Goal: Task Accomplishment & Management: Complete application form

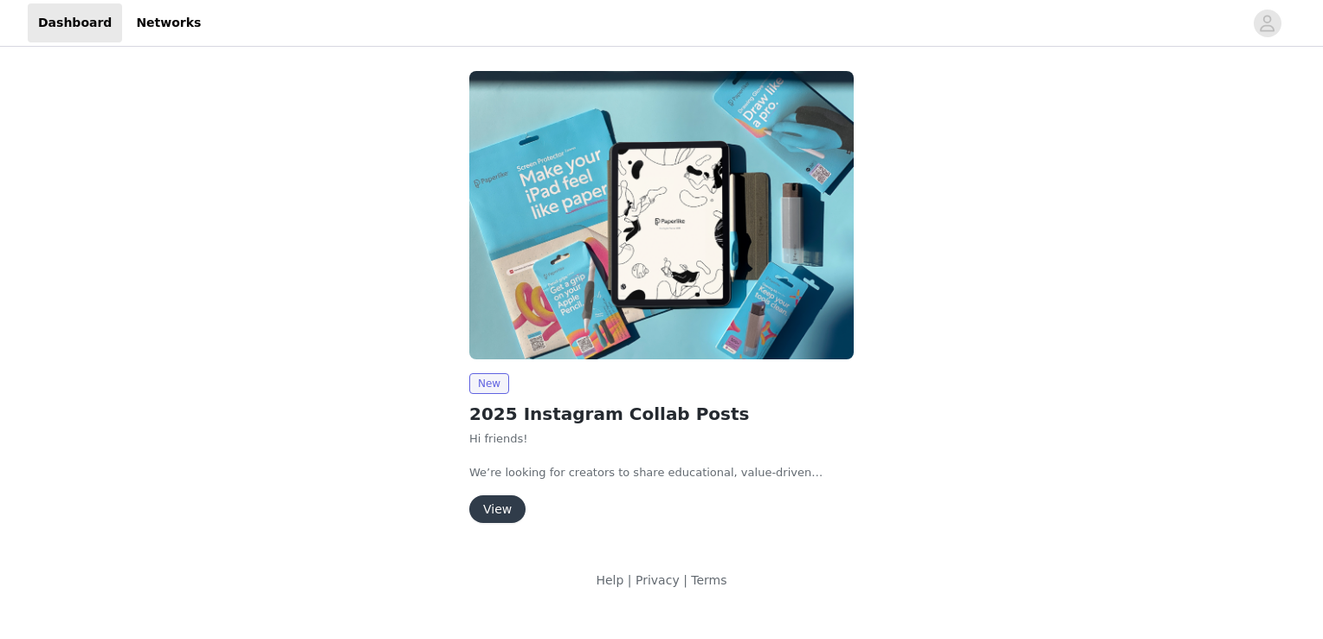
click at [496, 508] on button "View" at bounding box center [497, 509] width 56 height 28
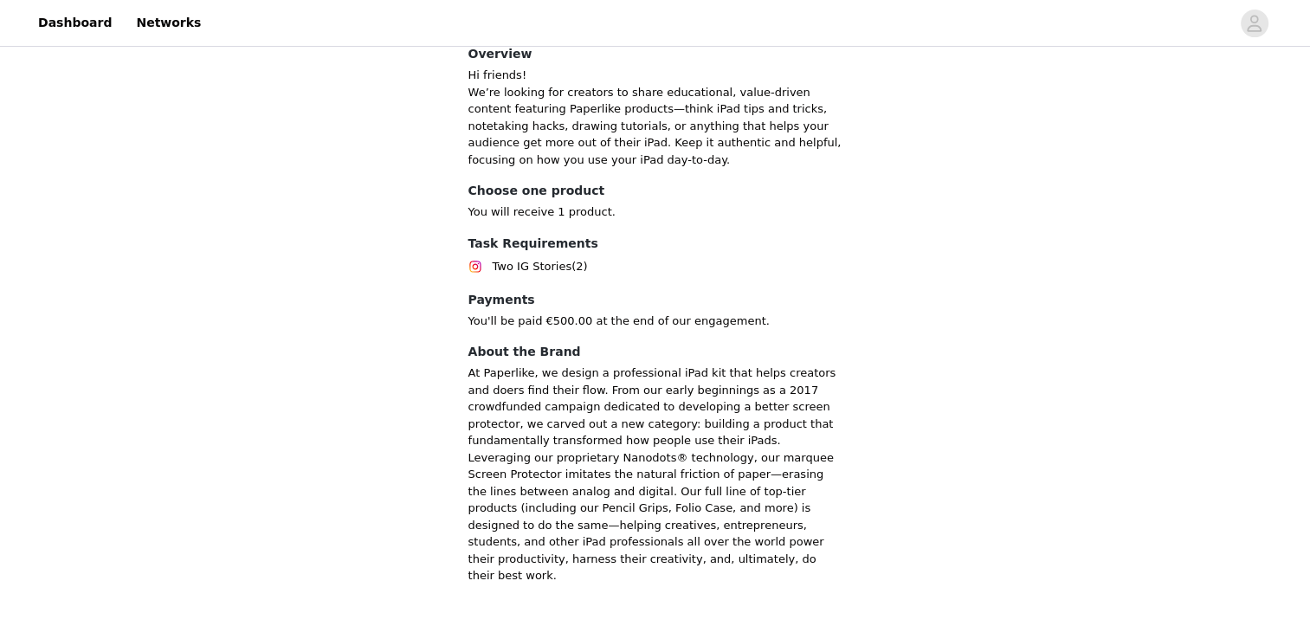
scroll to position [478, 0]
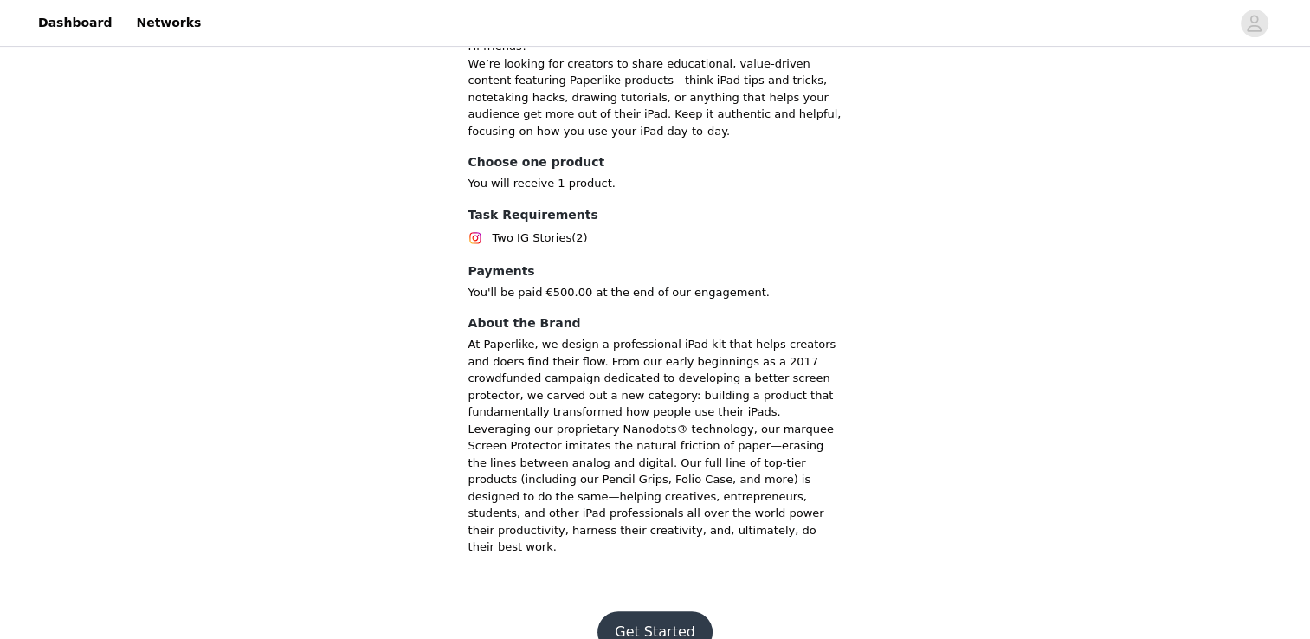
click at [676, 611] on button "Get Started" at bounding box center [654, 632] width 115 height 42
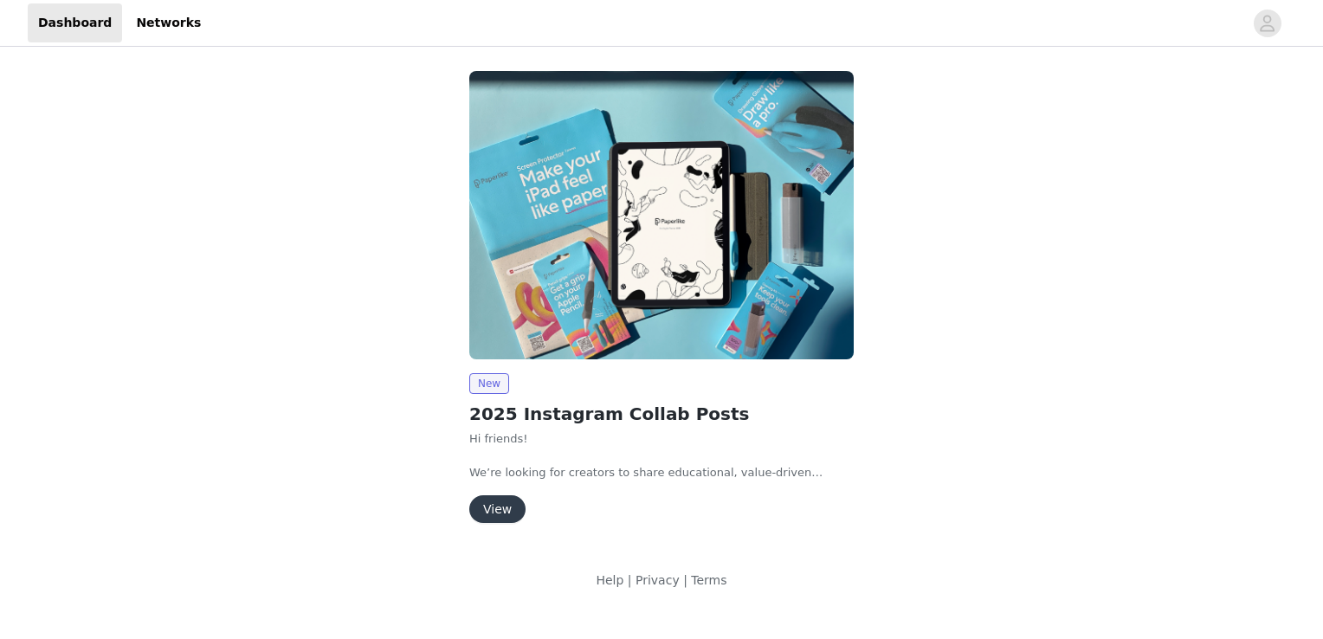
click at [505, 519] on button "View" at bounding box center [497, 509] width 56 height 28
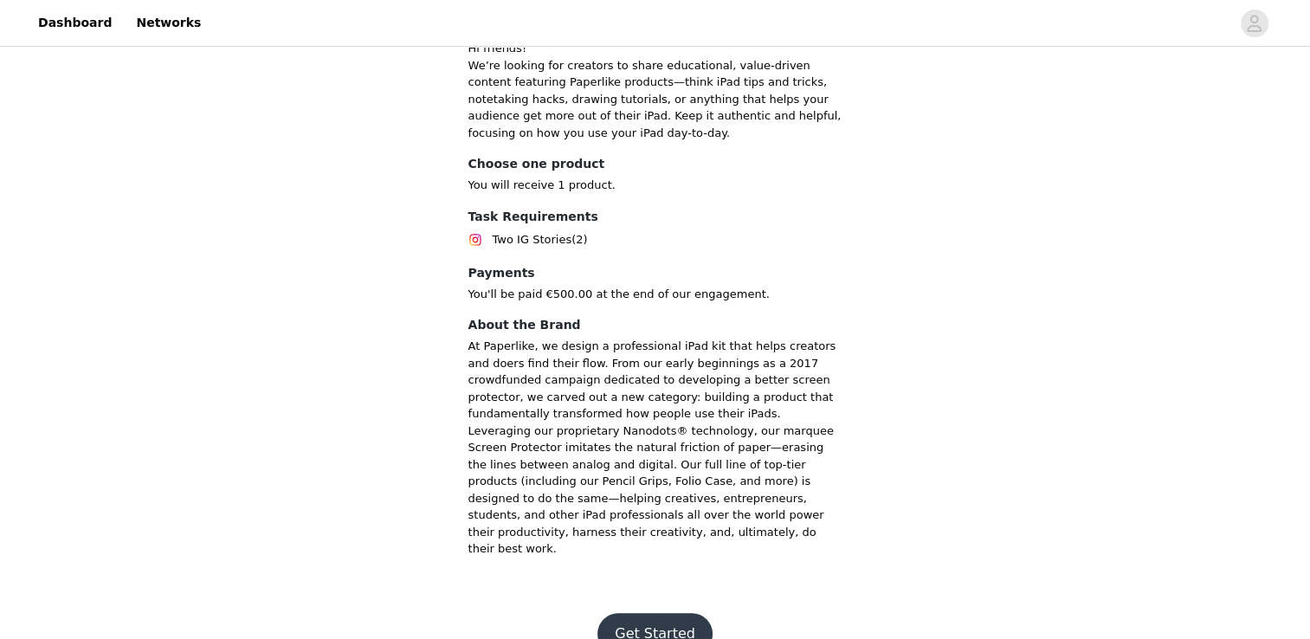
scroll to position [478, 0]
click at [674, 611] on button "Get Started" at bounding box center [654, 632] width 115 height 42
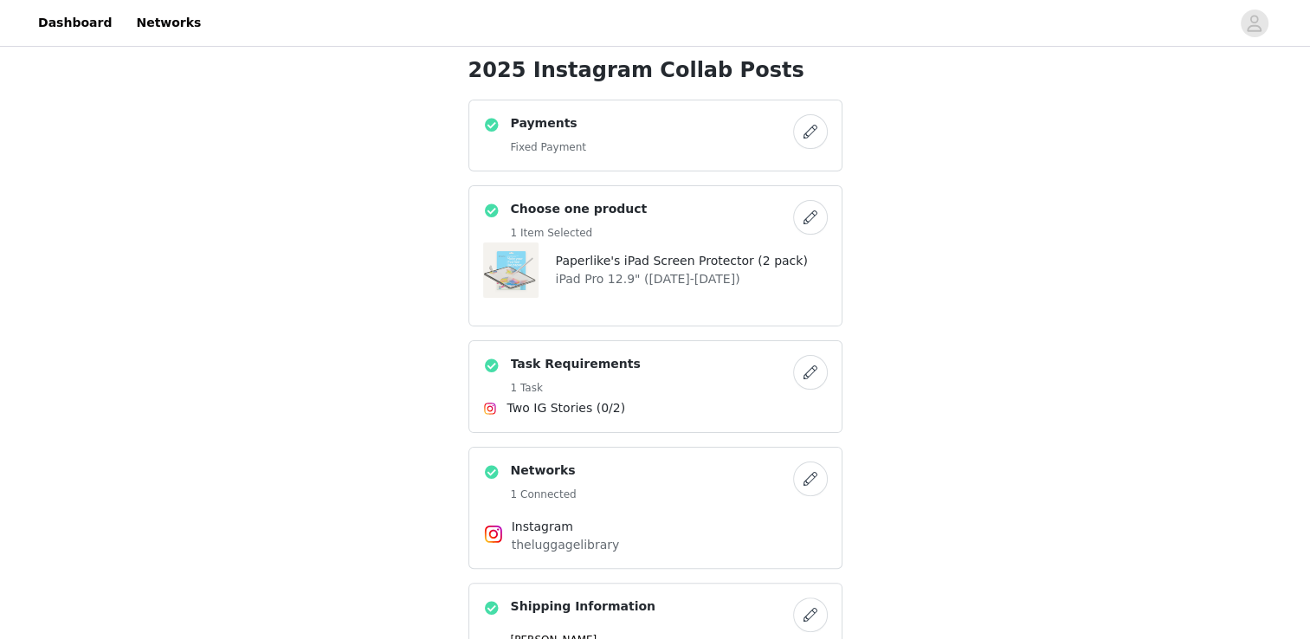
scroll to position [346, 0]
